Goal: Find specific page/section: Find specific page/section

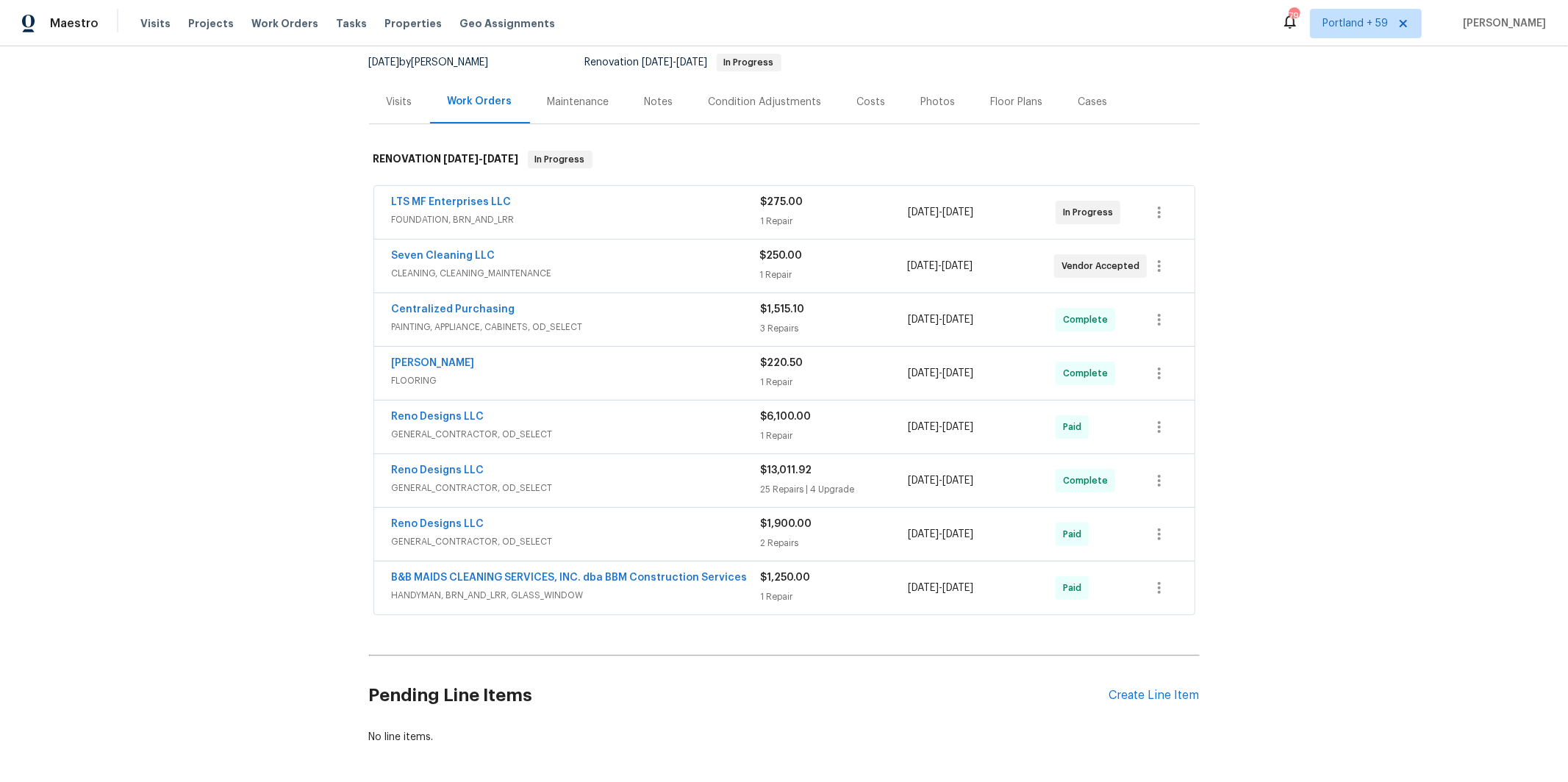
scroll to position [144, 0]
click at [704, 480] on span "GENERAL_CONTRACTOR, OD_SELECT" at bounding box center [576, 487] width 369 height 15
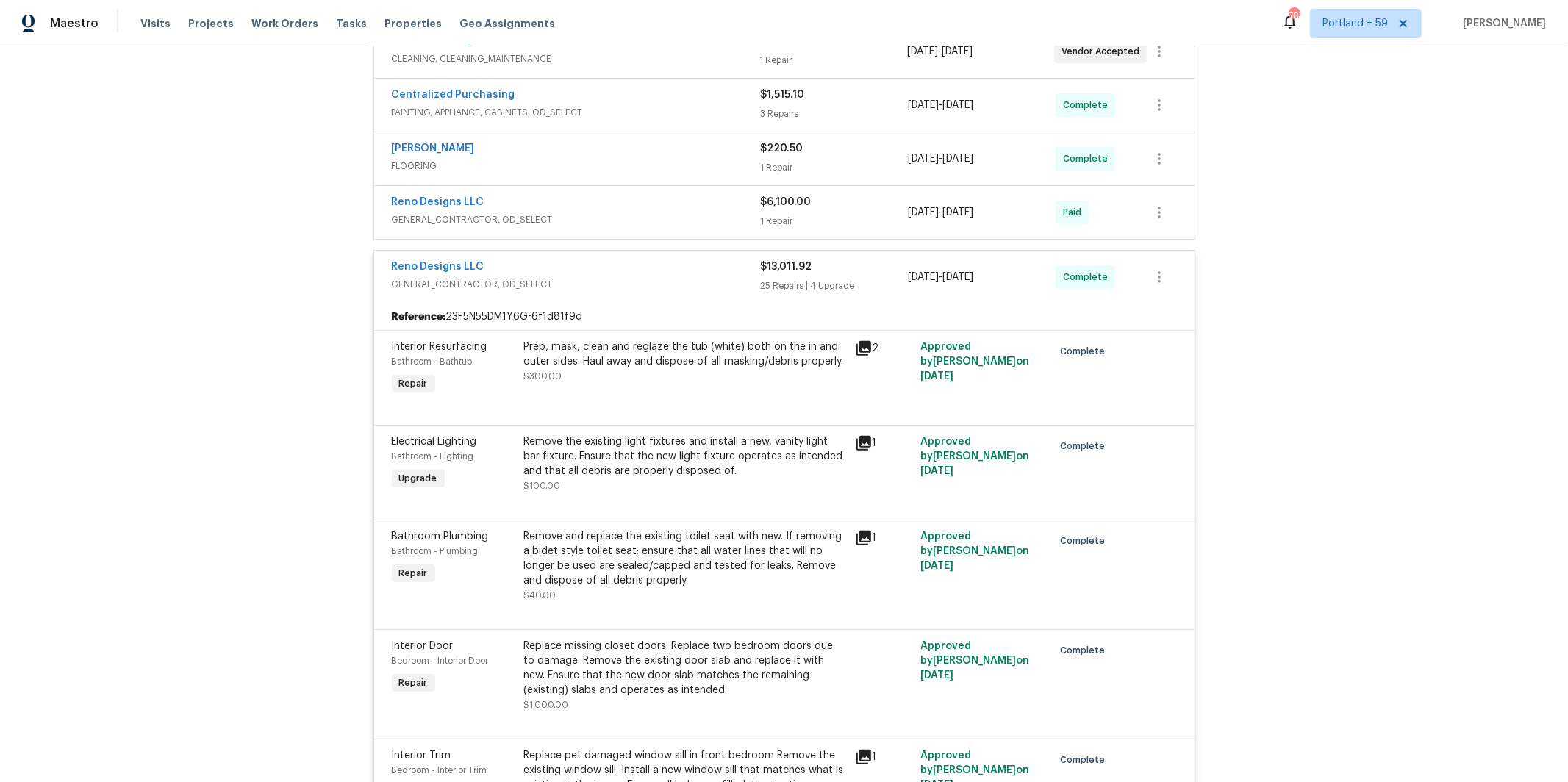
scroll to position [355, 0]
click at [861, 441] on icon at bounding box center [863, 445] width 15 height 15
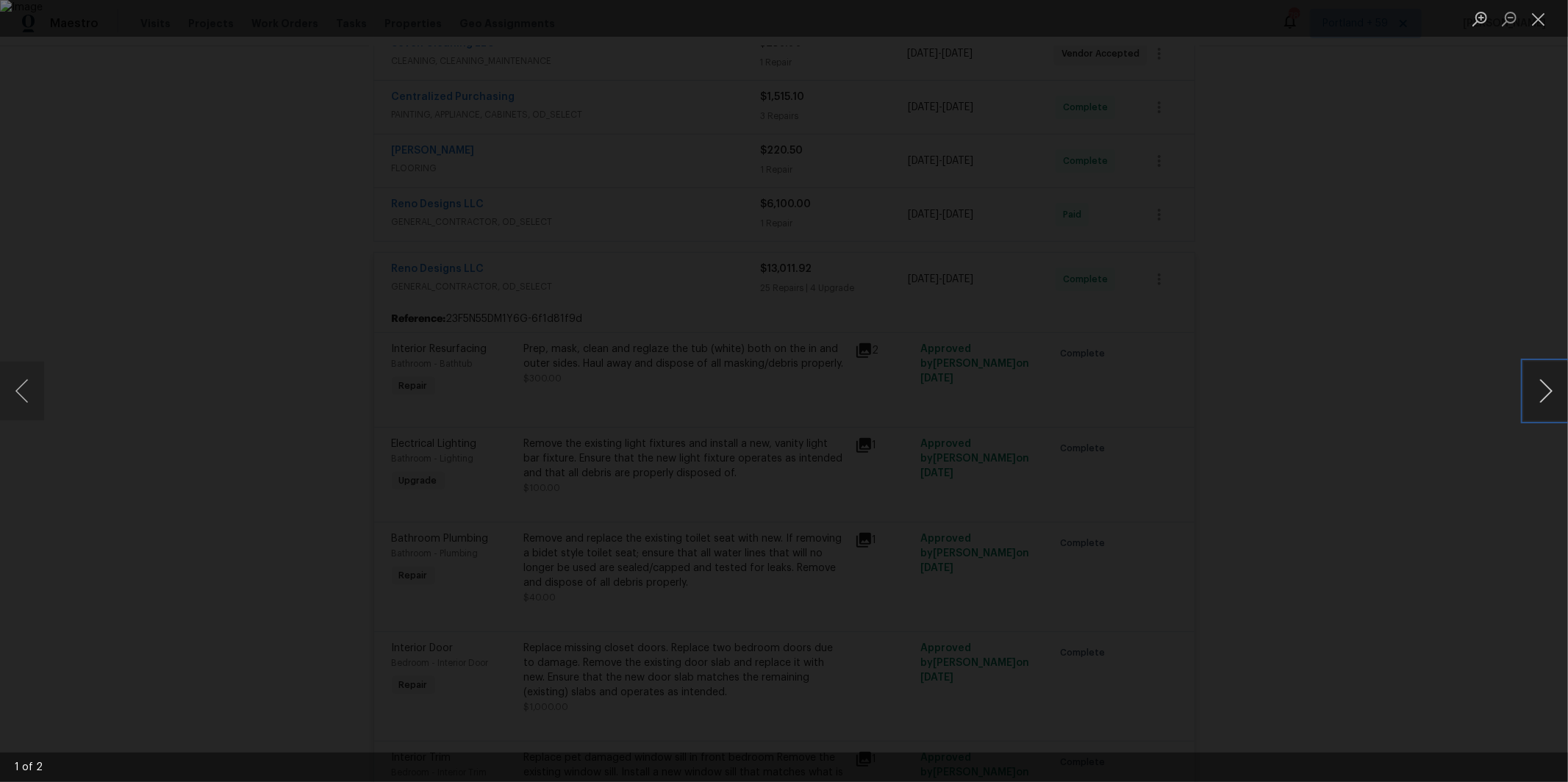
click at [1538, 390] on button "Next image" at bounding box center [1545, 391] width 44 height 59
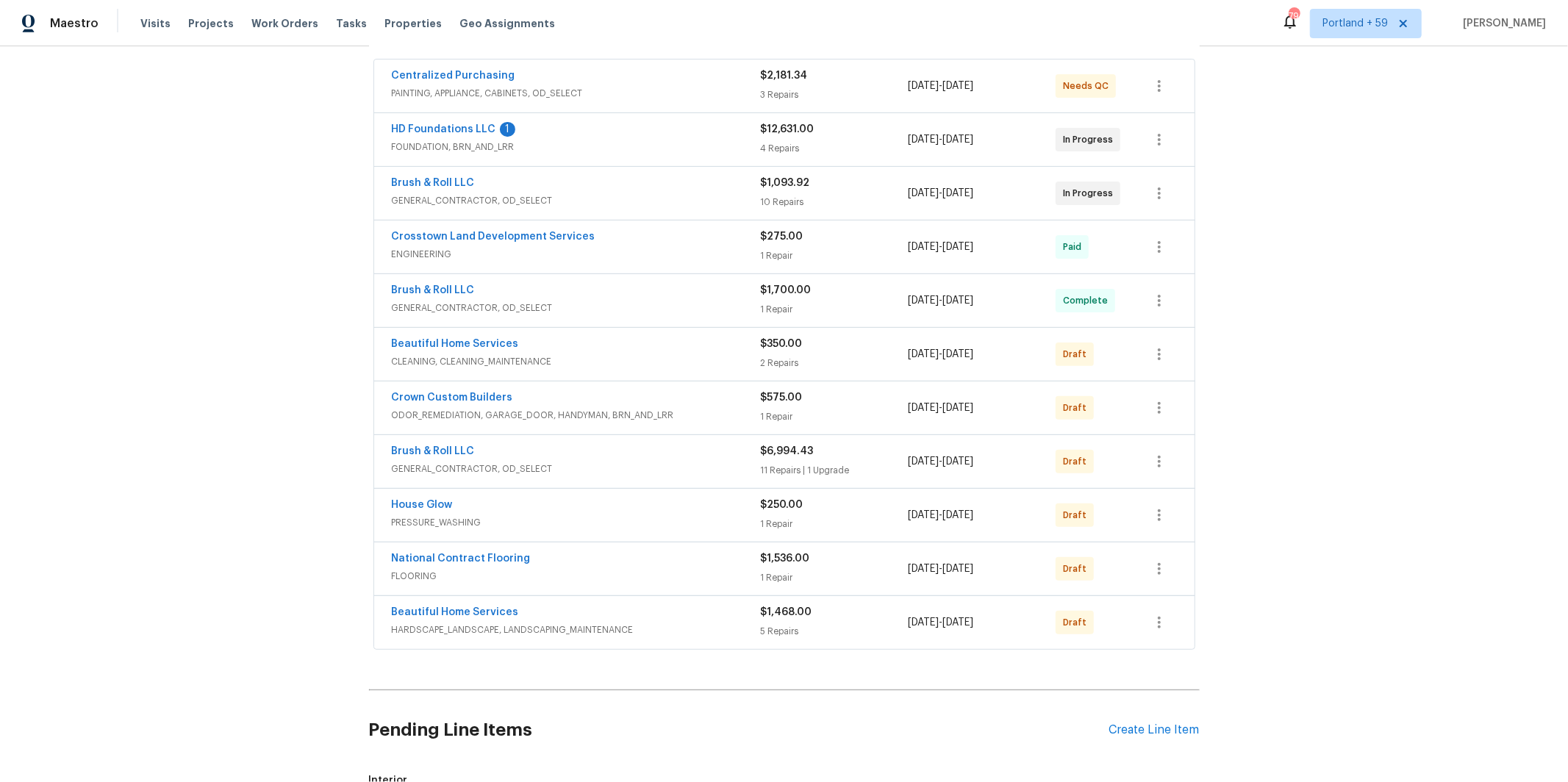
scroll to position [273, 0]
click at [572, 452] on div "Brush & Roll LLC" at bounding box center [576, 449] width 369 height 17
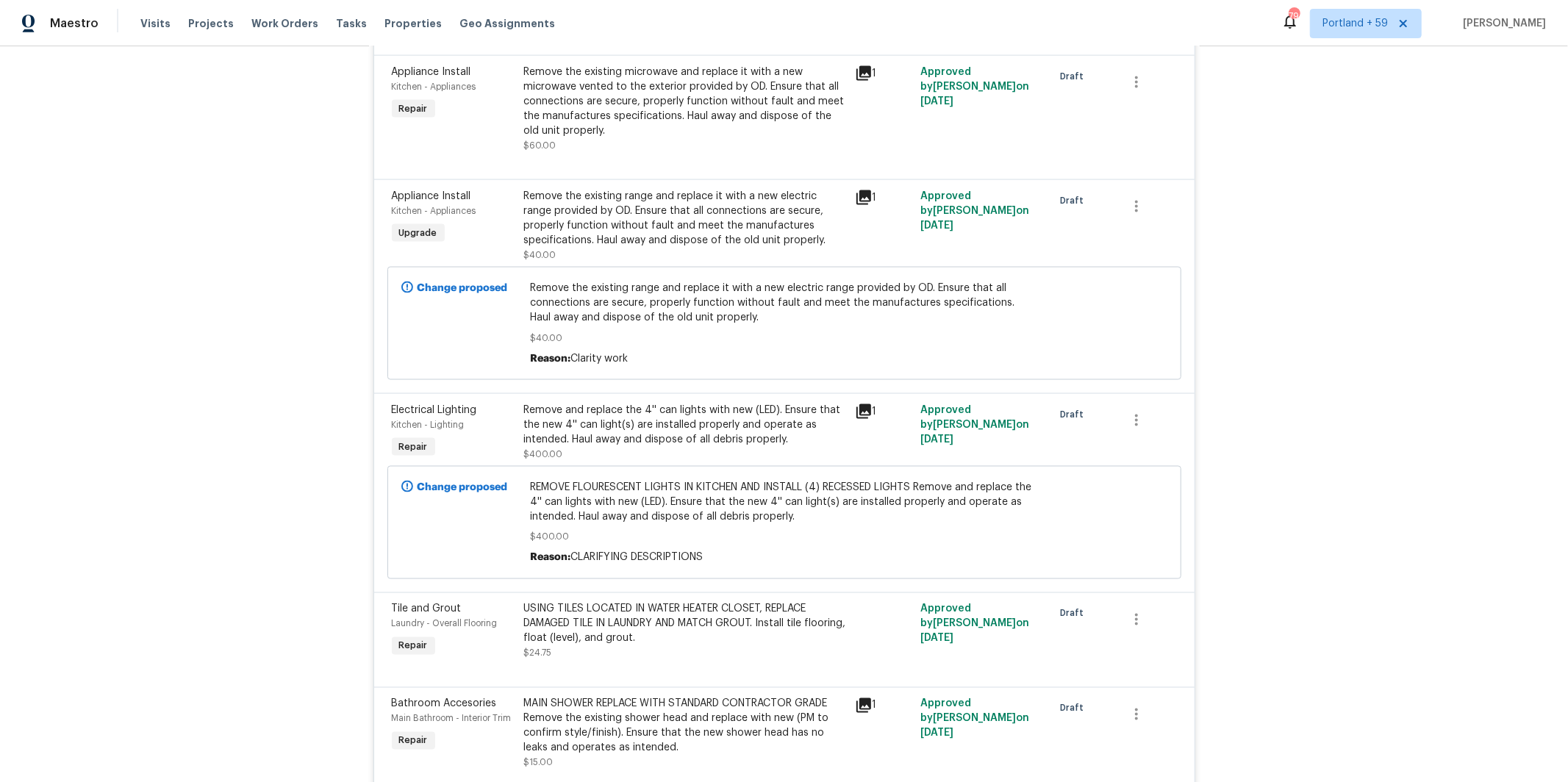
scroll to position [1807, 0]
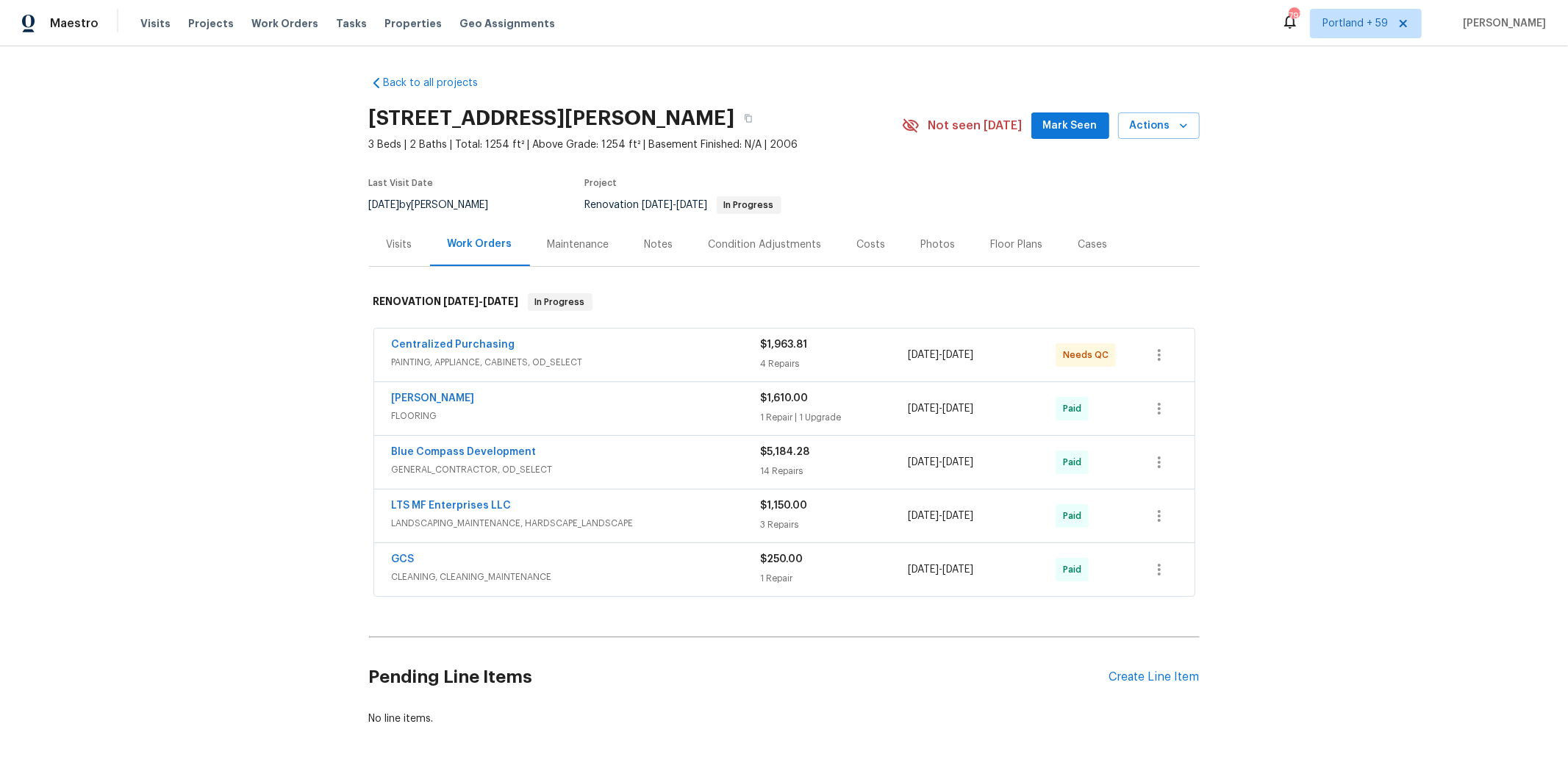
click at [863, 413] on div "1 Repair | 1 Upgrade" at bounding box center [835, 417] width 148 height 15
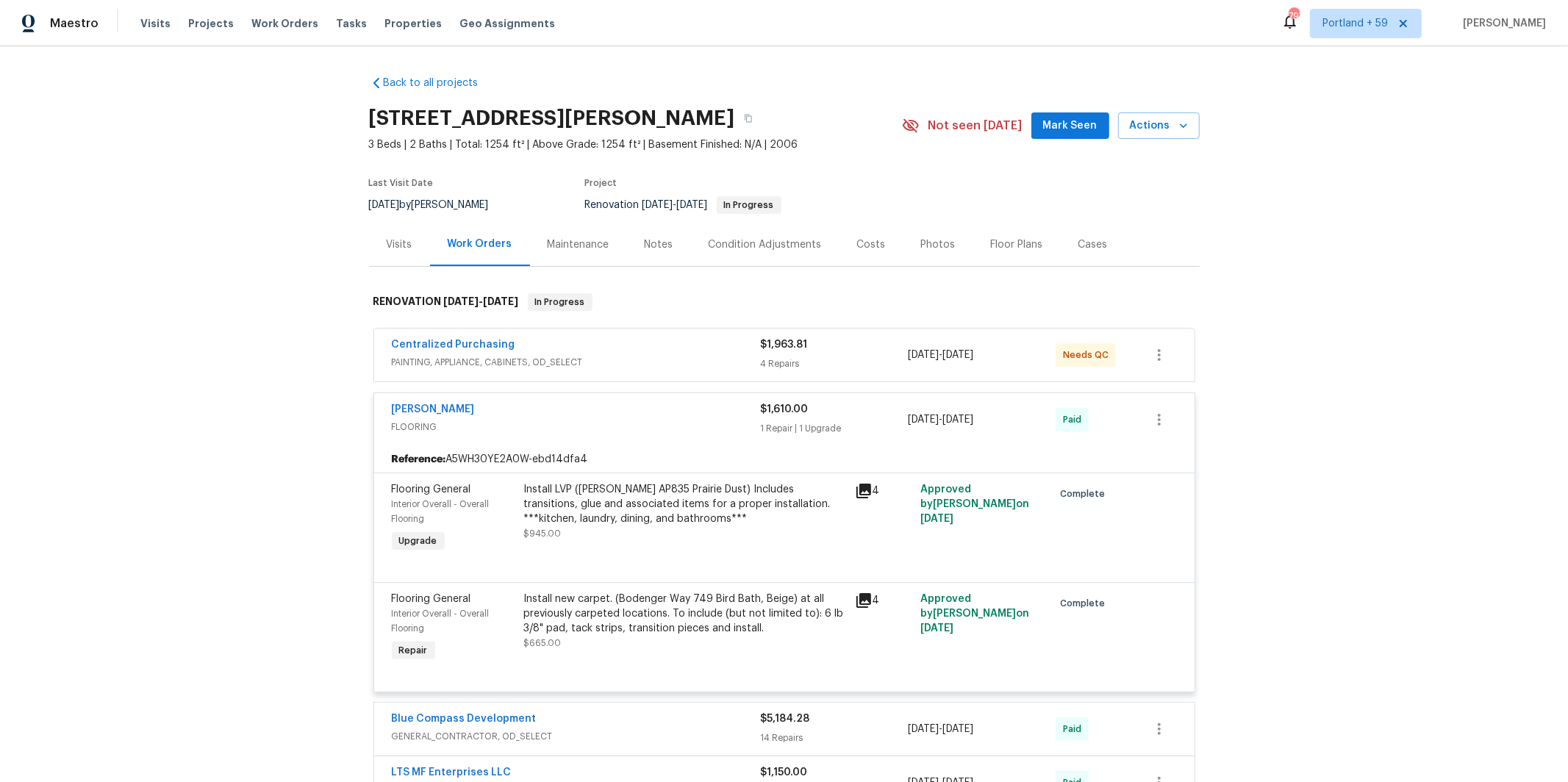
click at [645, 420] on span "FLOORING" at bounding box center [576, 427] width 369 height 15
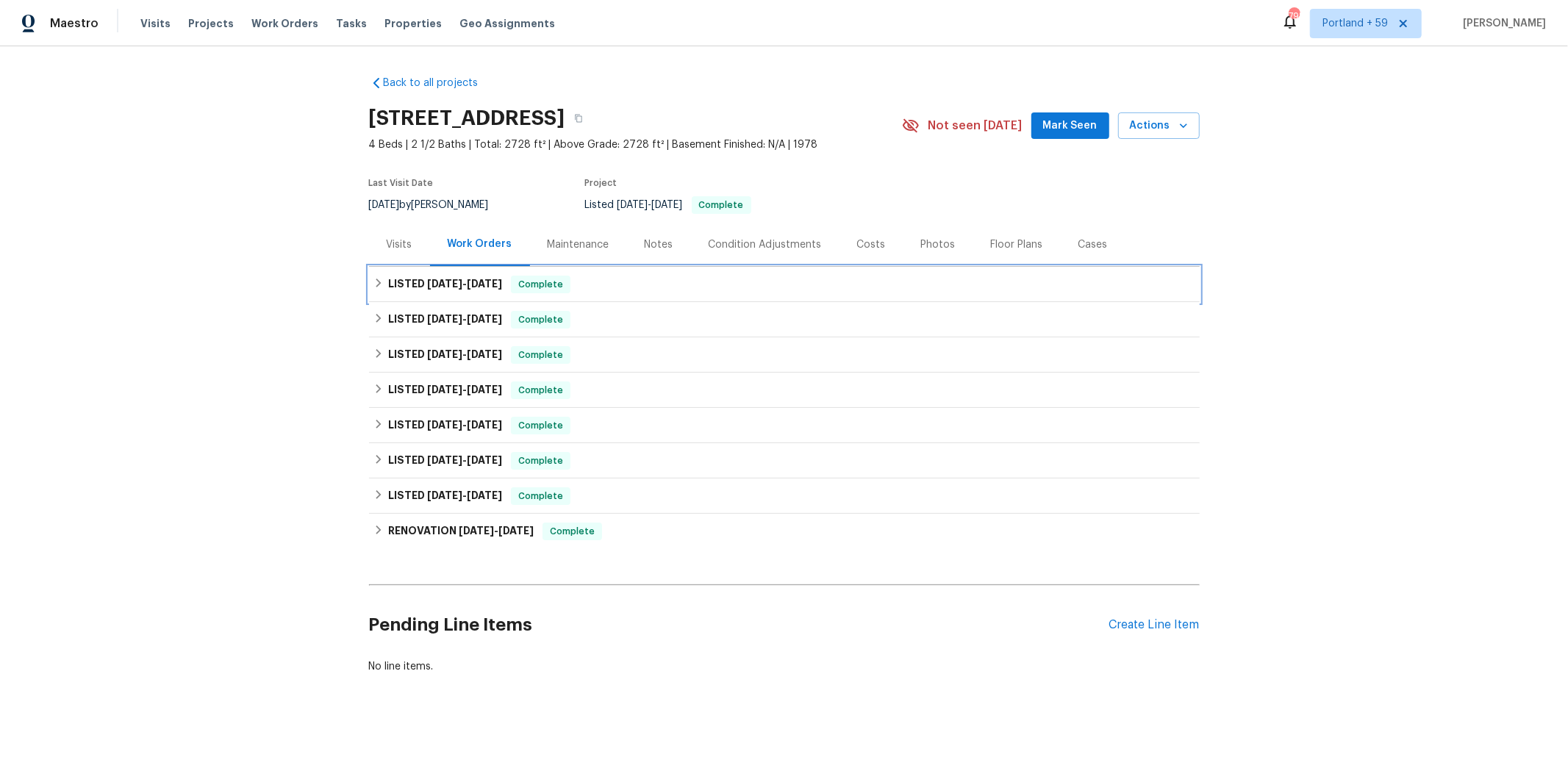
click at [416, 288] on h6 "LISTED [DATE] - [DATE]" at bounding box center [445, 284] width 114 height 17
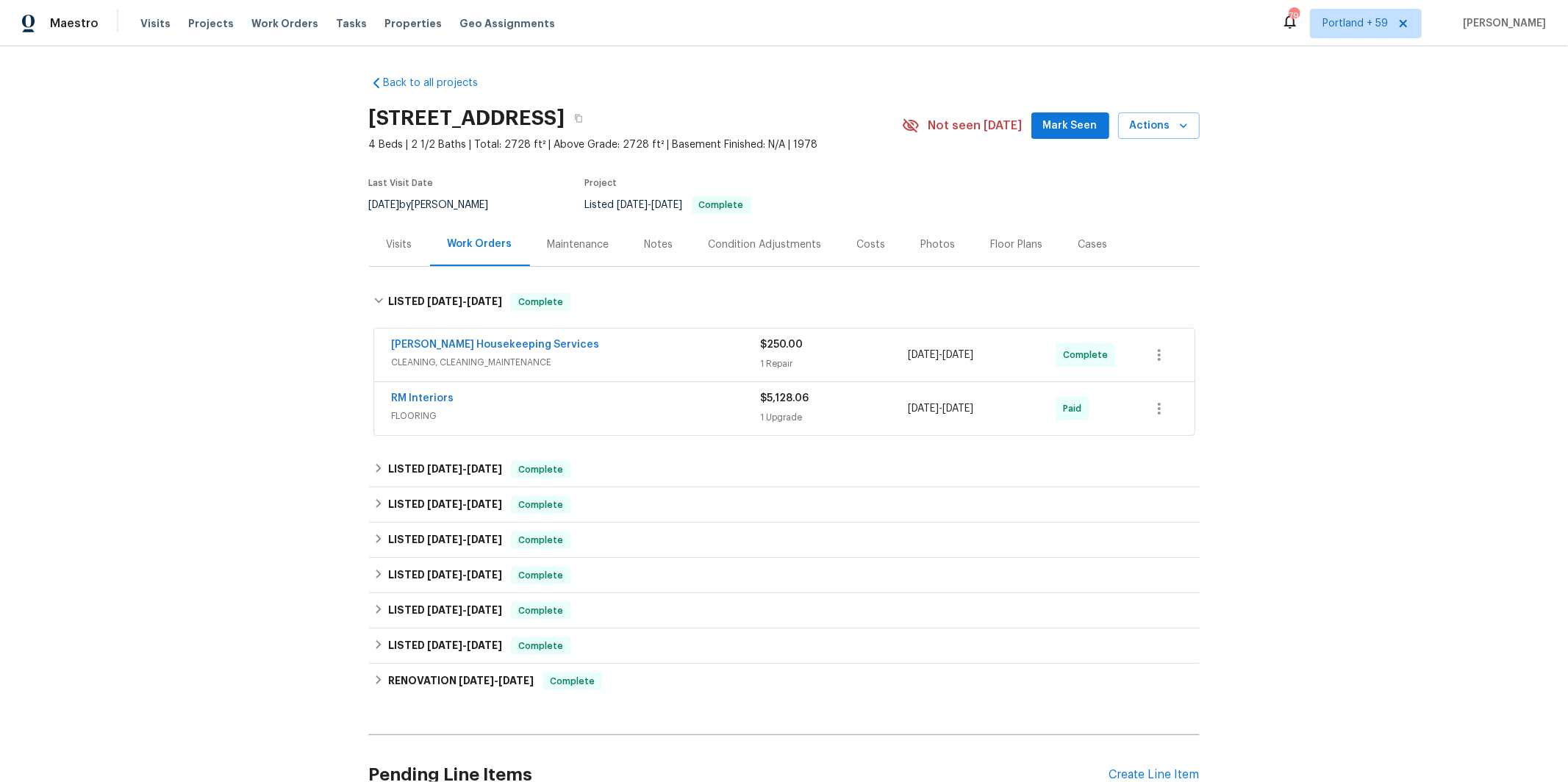
click at [592, 413] on span "FLOORING" at bounding box center [576, 416] width 369 height 15
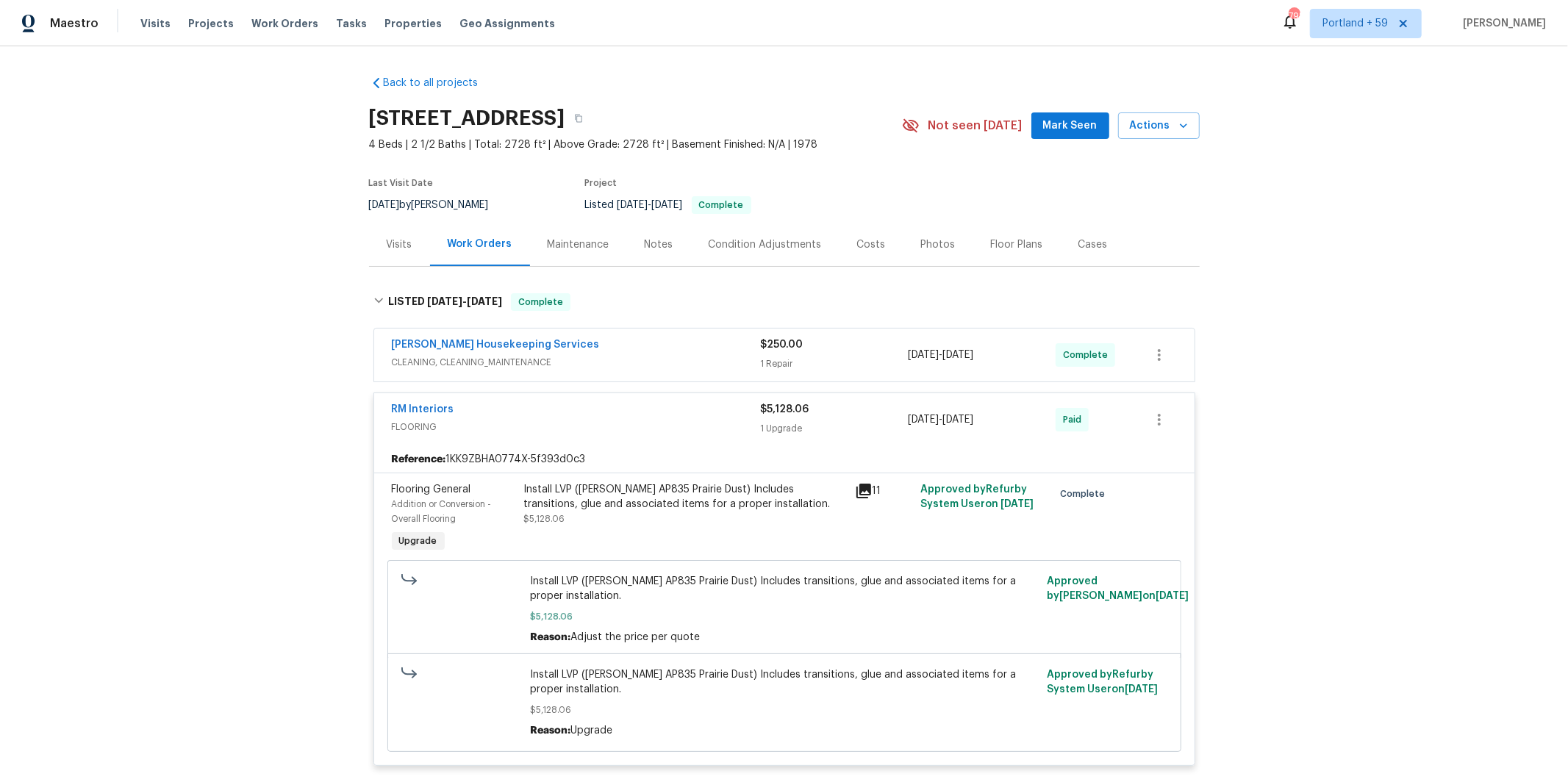
scroll to position [107, 0]
